Goal: Use online tool/utility: Use online tool/utility

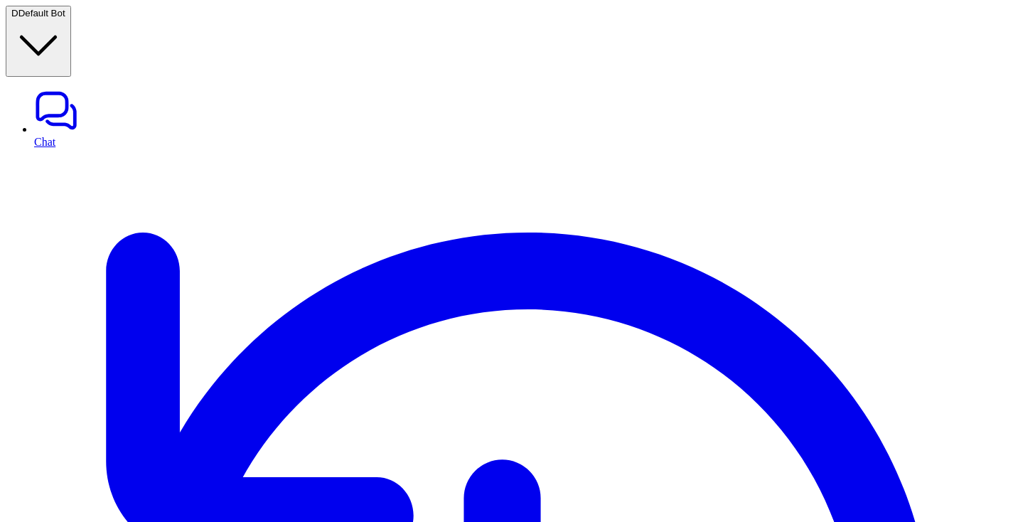
scroll to position [75, 0]
